Goal: Information Seeking & Learning: Understand process/instructions

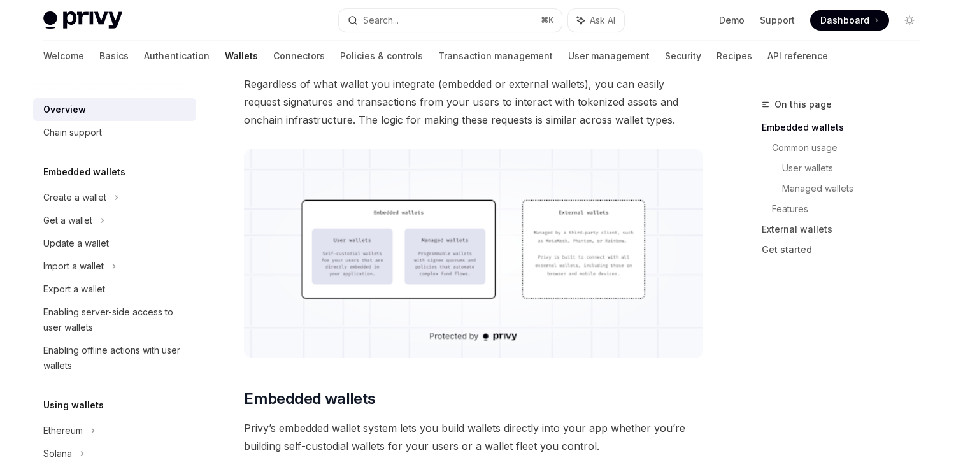
scroll to position [343, 0]
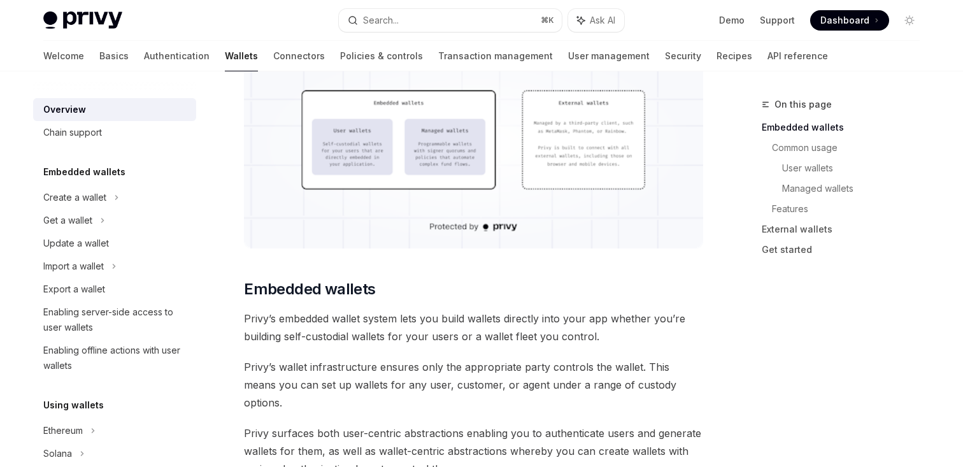
scroll to position [445, 0]
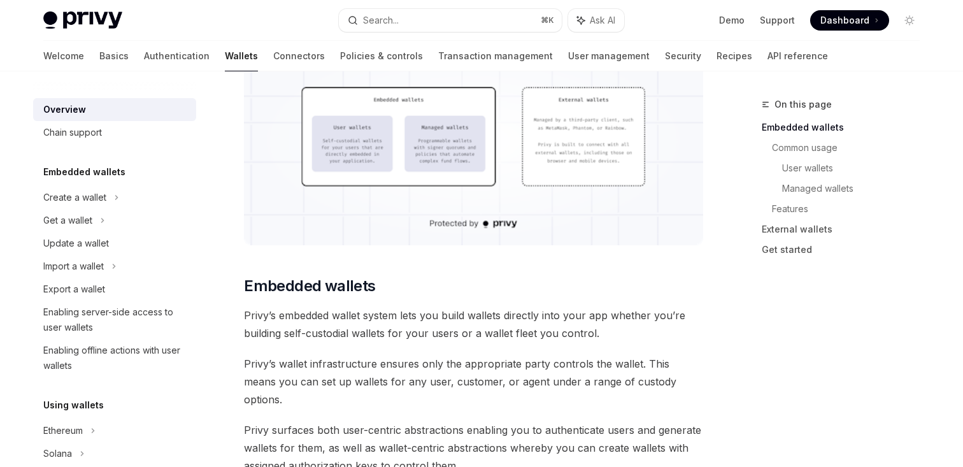
click at [378, 148] on img at bounding box center [473, 140] width 459 height 209
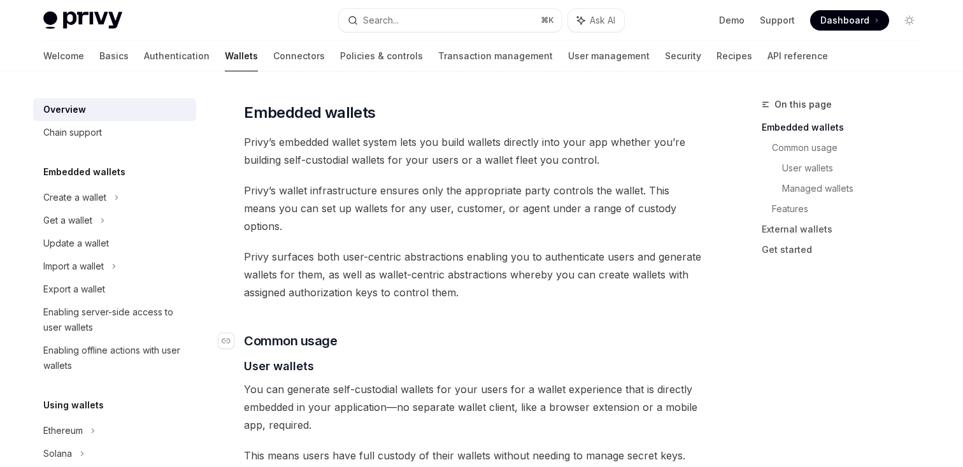
scroll to position [614, 0]
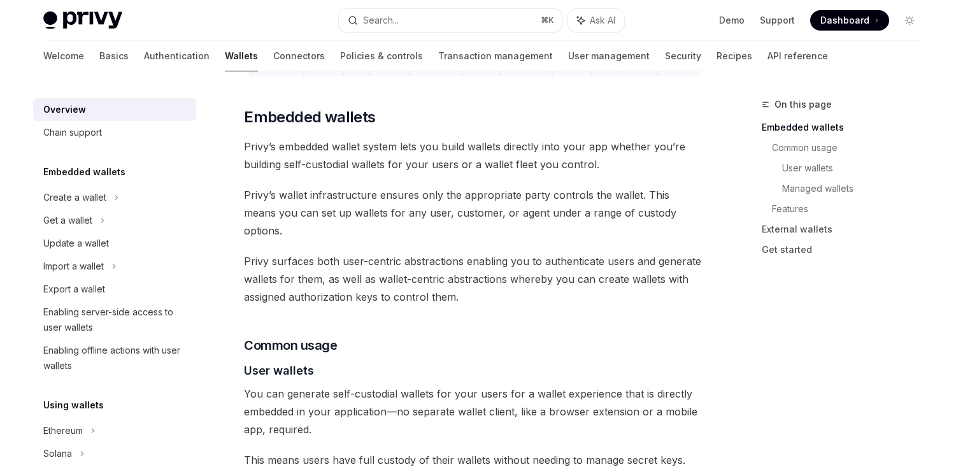
click at [440, 252] on span "Privy surfaces both user-centric abstractions enabling you to authenticate user…" at bounding box center [473, 279] width 459 height 54
click at [456, 261] on span "Privy surfaces both user-centric abstractions enabling you to authenticate user…" at bounding box center [473, 279] width 459 height 54
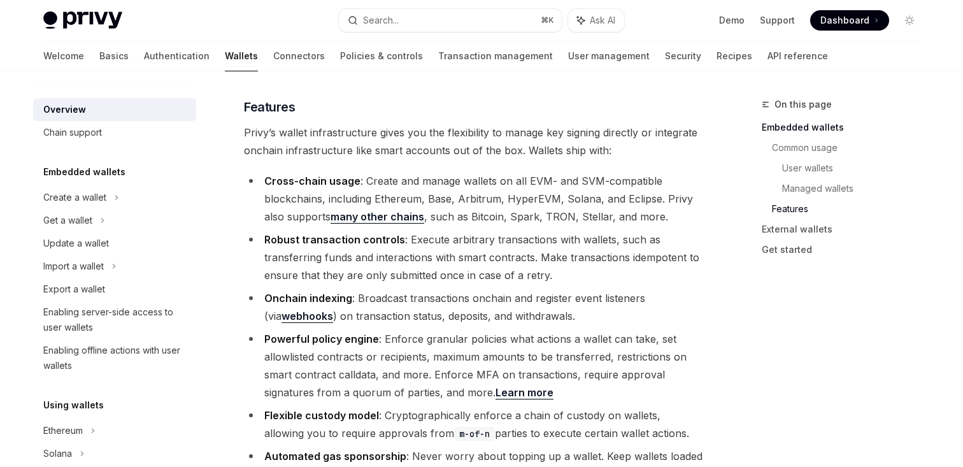
scroll to position [1427, 0]
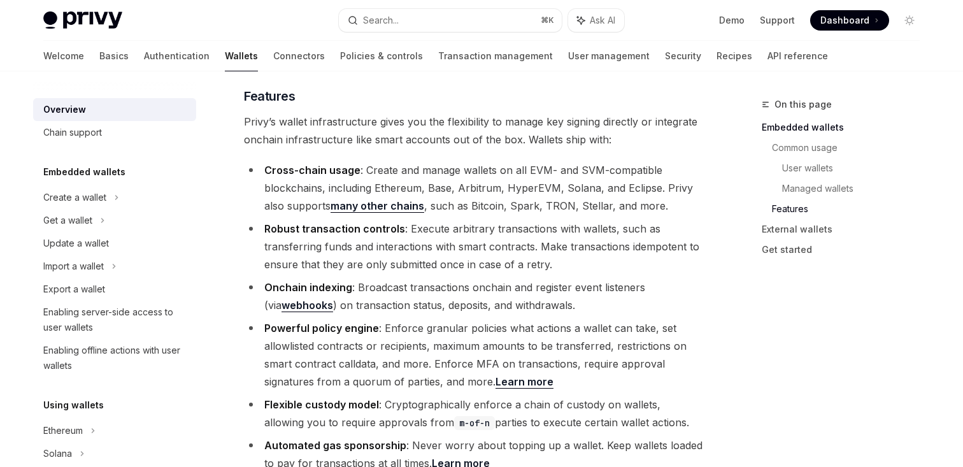
click at [455, 220] on li "Robust transaction controls : Execute arbitrary transactions with wallets, such…" at bounding box center [473, 247] width 459 height 54
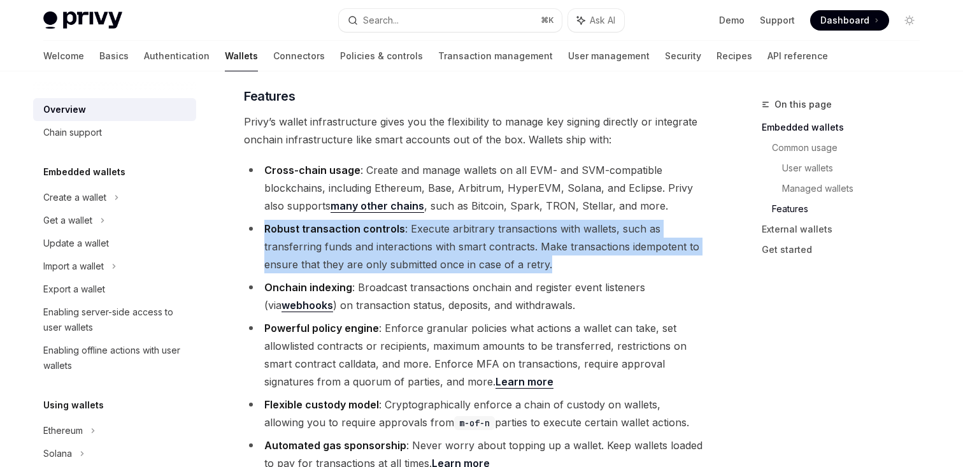
click at [455, 220] on li "Robust transaction controls : Execute arbitrary transactions with wallets, such…" at bounding box center [473, 247] width 459 height 54
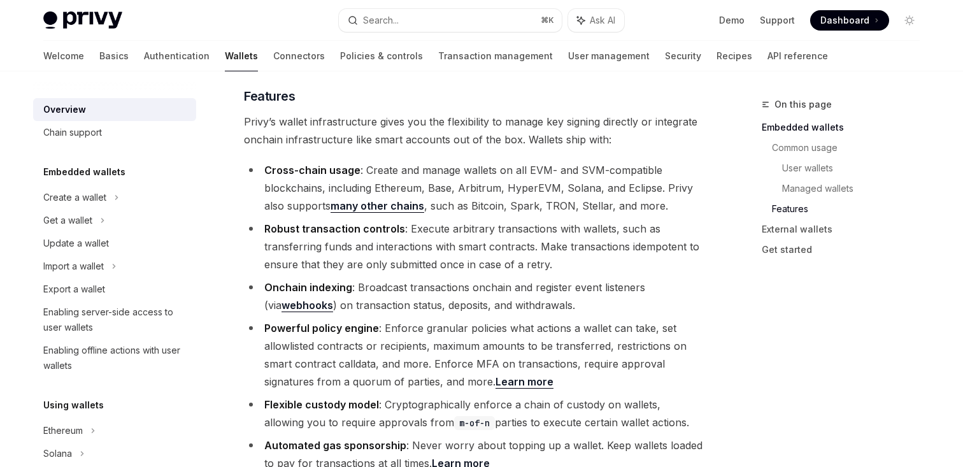
click at [464, 220] on li "Robust transaction controls : Execute arbitrary transactions with wallets, such…" at bounding box center [473, 247] width 459 height 54
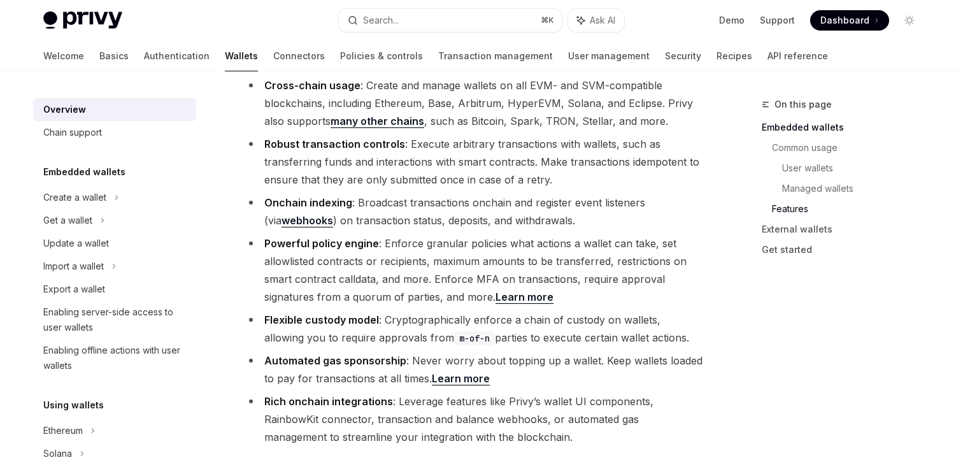
scroll to position [1512, 0]
click at [462, 234] on li "Powerful policy engine : Enforce granular policies what actions a wallet can ta…" at bounding box center [473, 269] width 459 height 71
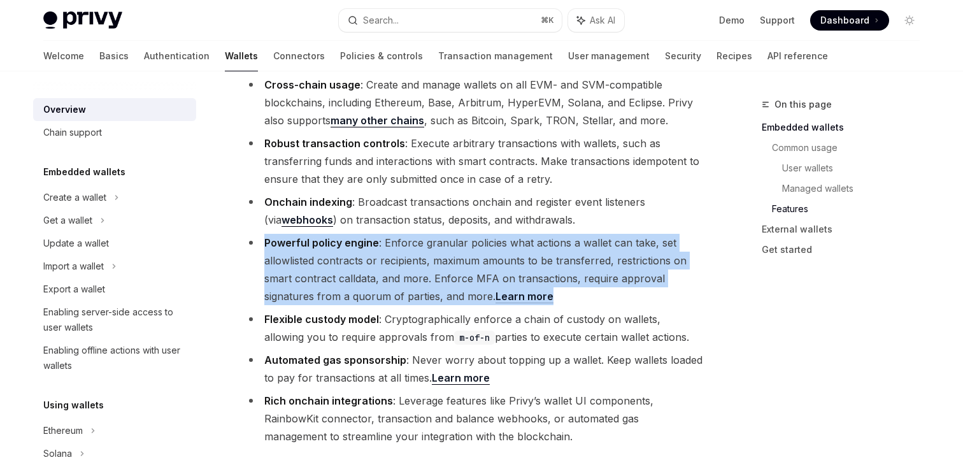
click at [462, 234] on li "Powerful policy engine : Enforce granular policies what actions a wallet can ta…" at bounding box center [473, 269] width 459 height 71
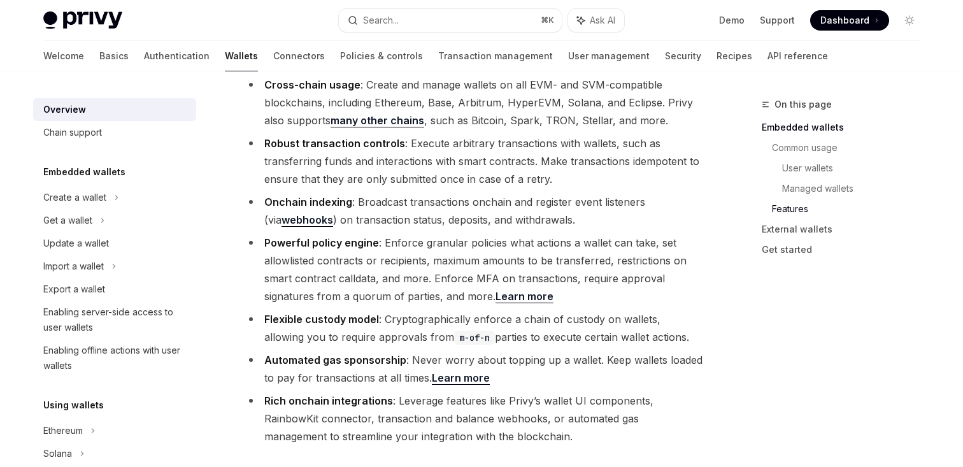
click at [462, 310] on li "Flexible custody model : Cryptographically enforce a chain of custody on wallet…" at bounding box center [473, 328] width 459 height 36
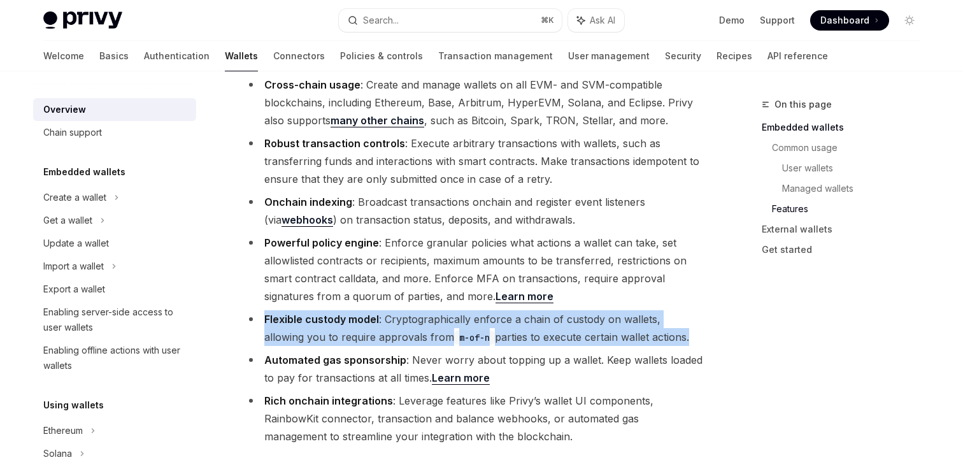
click at [462, 310] on li "Flexible custody model : Cryptographically enforce a chain of custody on wallet…" at bounding box center [473, 328] width 459 height 36
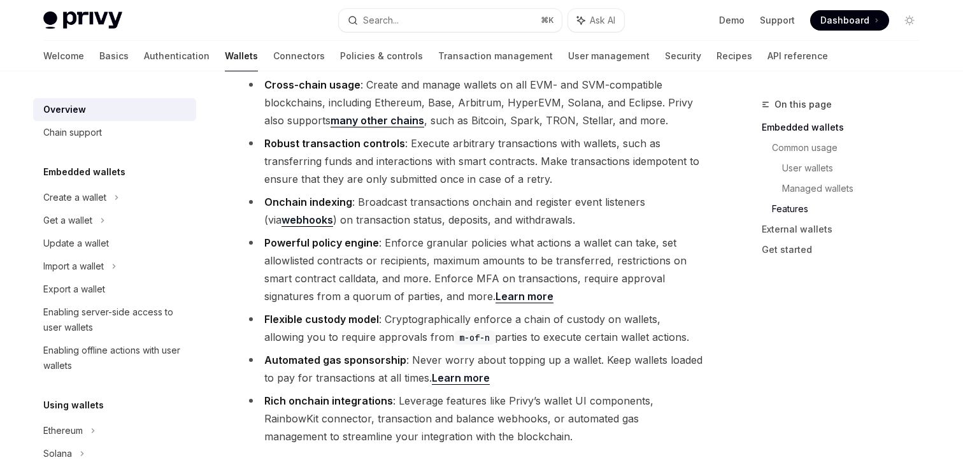
click at [468, 310] on li "Flexible custody model : Cryptographically enforce a chain of custody on wallet…" at bounding box center [473, 328] width 459 height 36
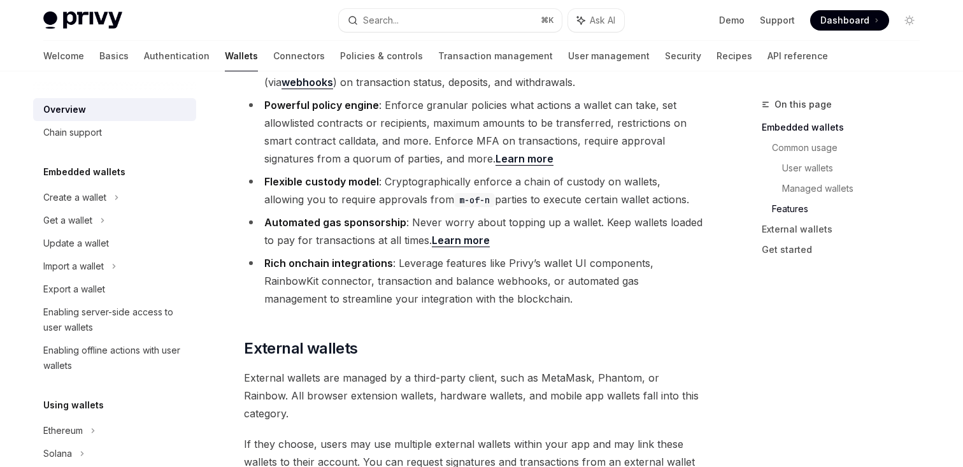
scroll to position [1863, 0]
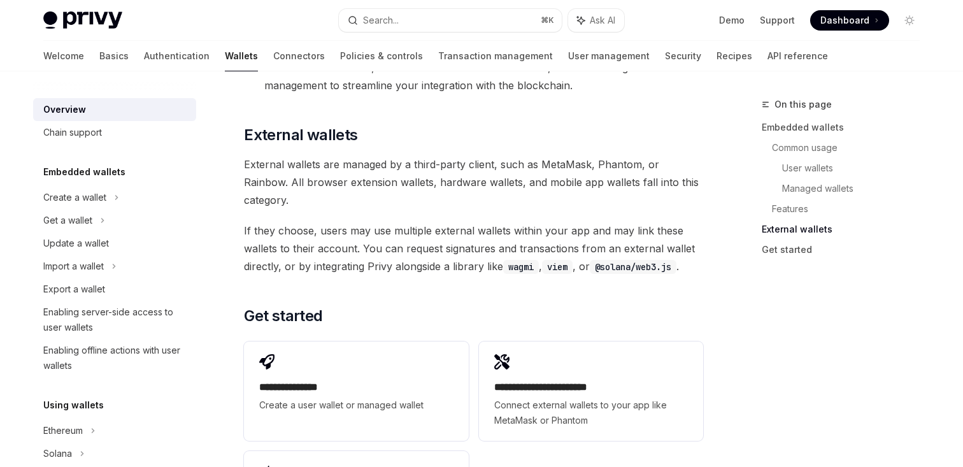
click at [473, 222] on span "If they choose, users may use multiple external wallets within your app and may…" at bounding box center [473, 249] width 459 height 54
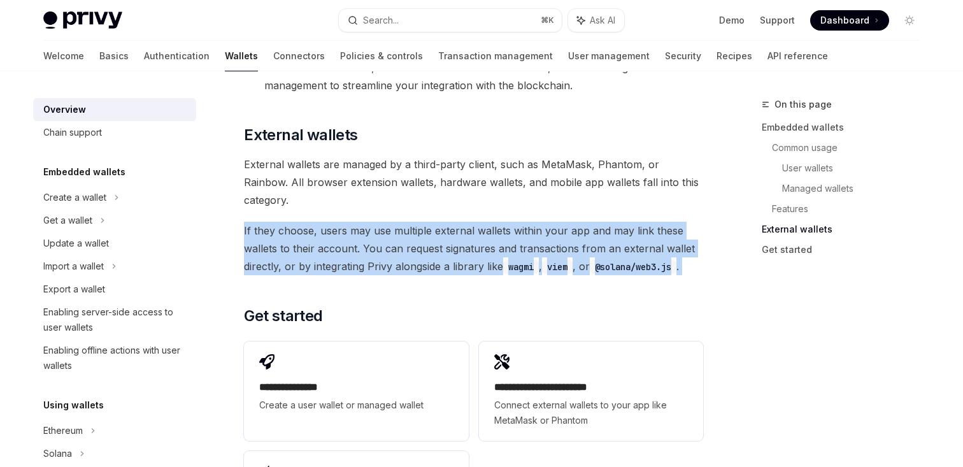
click at [473, 222] on span "If they choose, users may use multiple external wallets within your app and may…" at bounding box center [473, 249] width 459 height 54
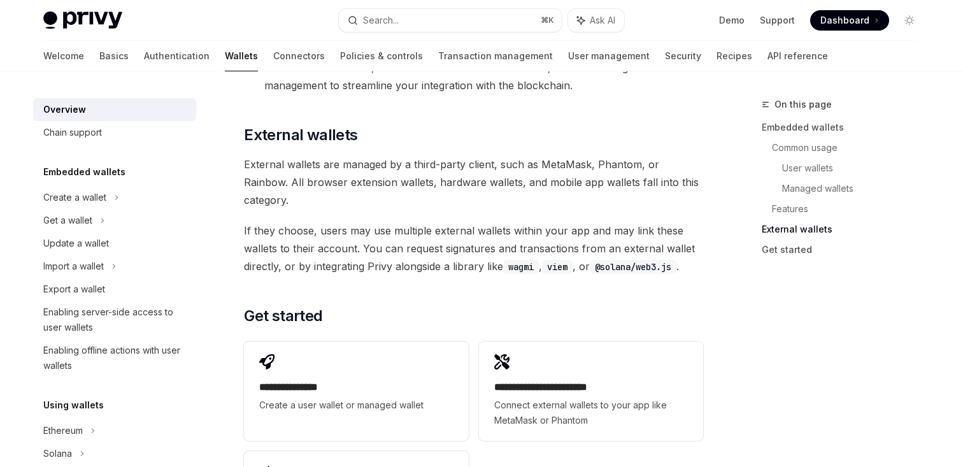
click at [487, 222] on span "If they choose, users may use multiple external wallets within your app and may…" at bounding box center [473, 249] width 459 height 54
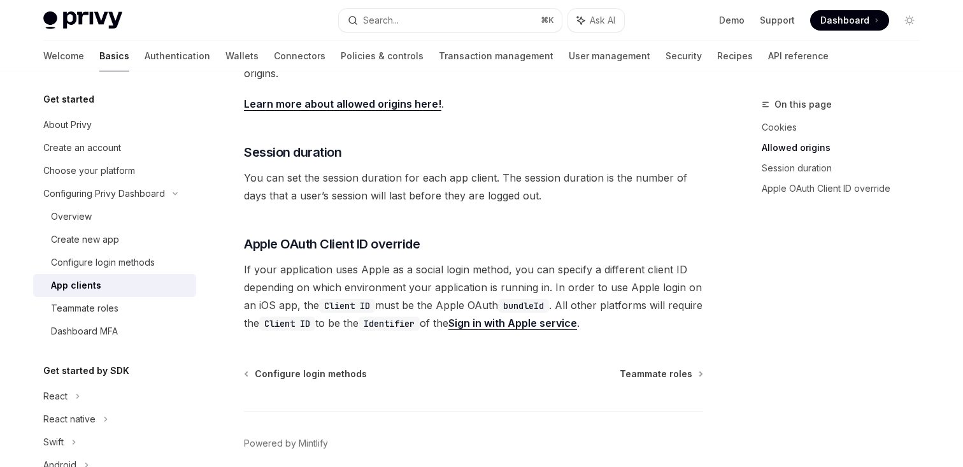
scroll to position [500, 0]
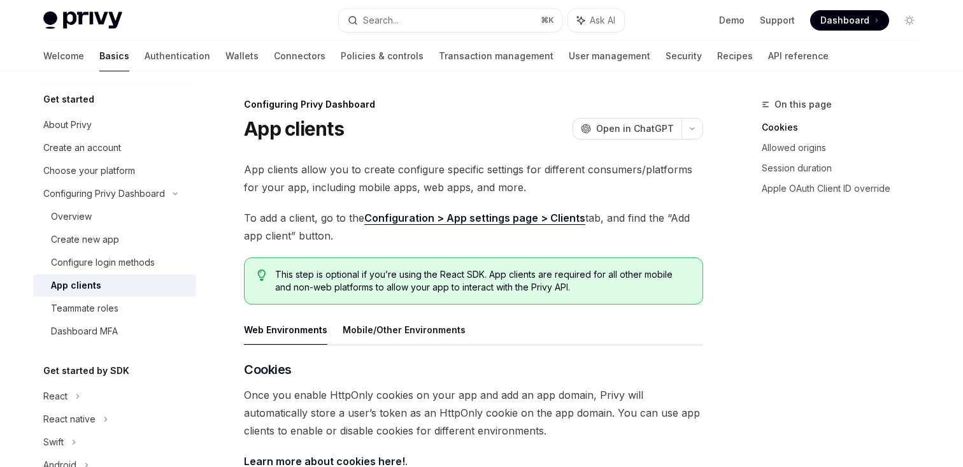
scroll to position [243, 0]
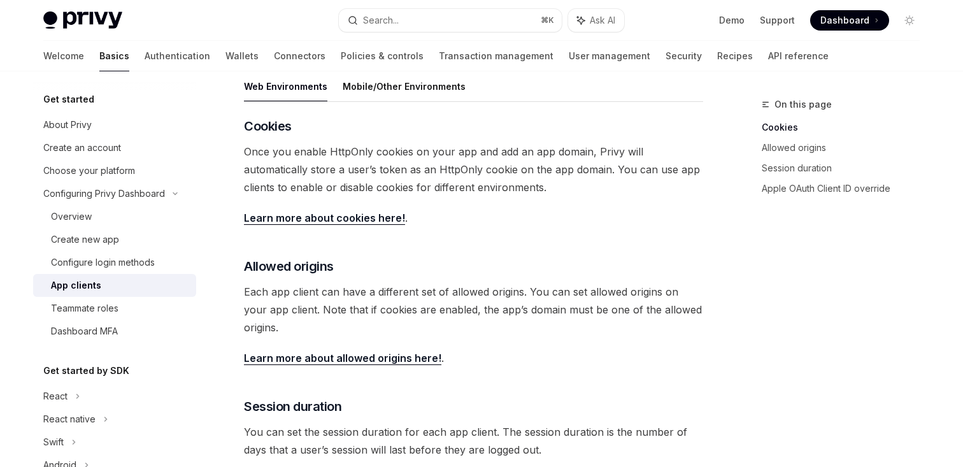
click at [236, 205] on div "Configuring Privy Dashboard App clients OpenAI Open in ChatGPT OpenAI Open in C…" at bounding box center [354, 314] width 703 height 922
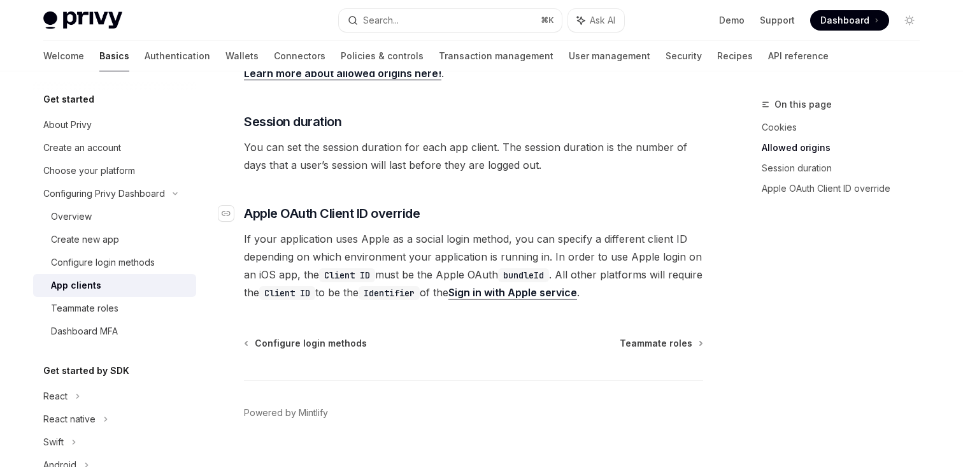
click at [235, 205] on link "​" at bounding box center [231, 214] width 25 height 18
